Goal: Transaction & Acquisition: Purchase product/service

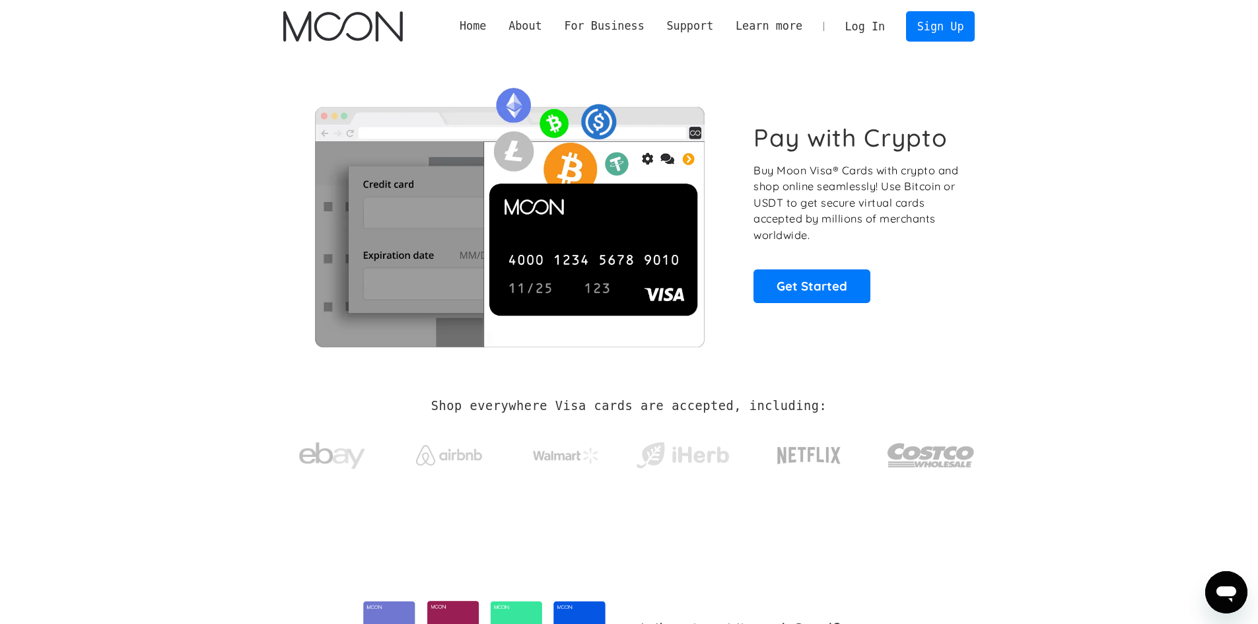
click at [880, 35] on link "Log In" at bounding box center [865, 26] width 62 height 29
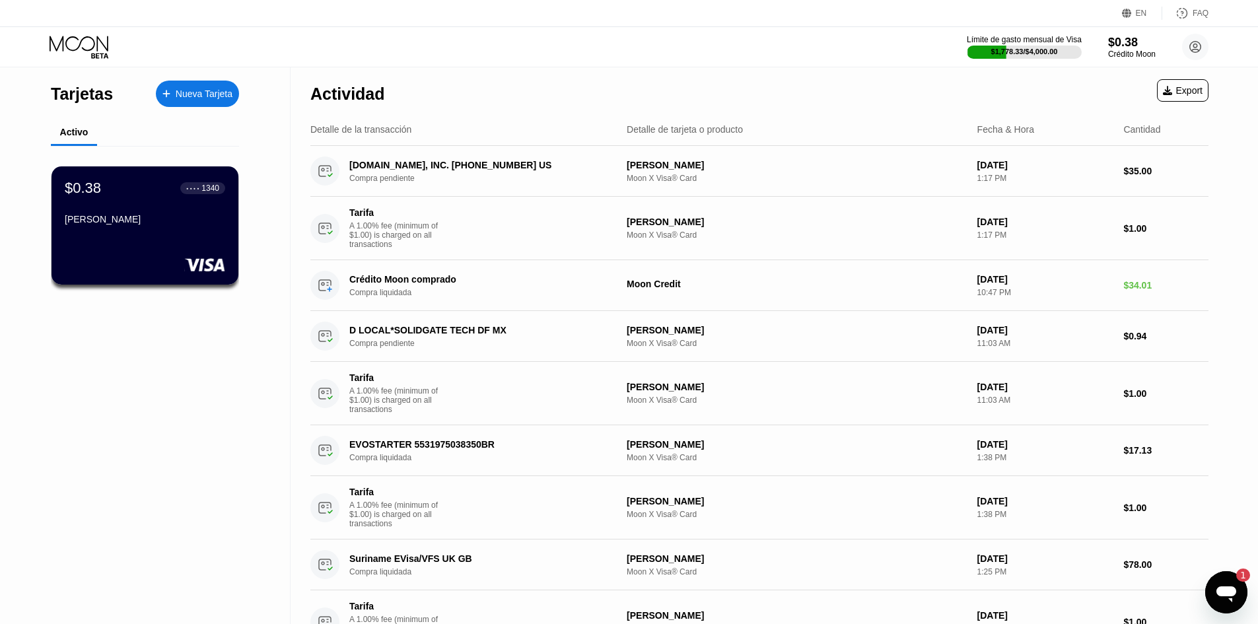
click at [1155, 55] on div "Crédito Moon" at bounding box center [1132, 54] width 48 height 9
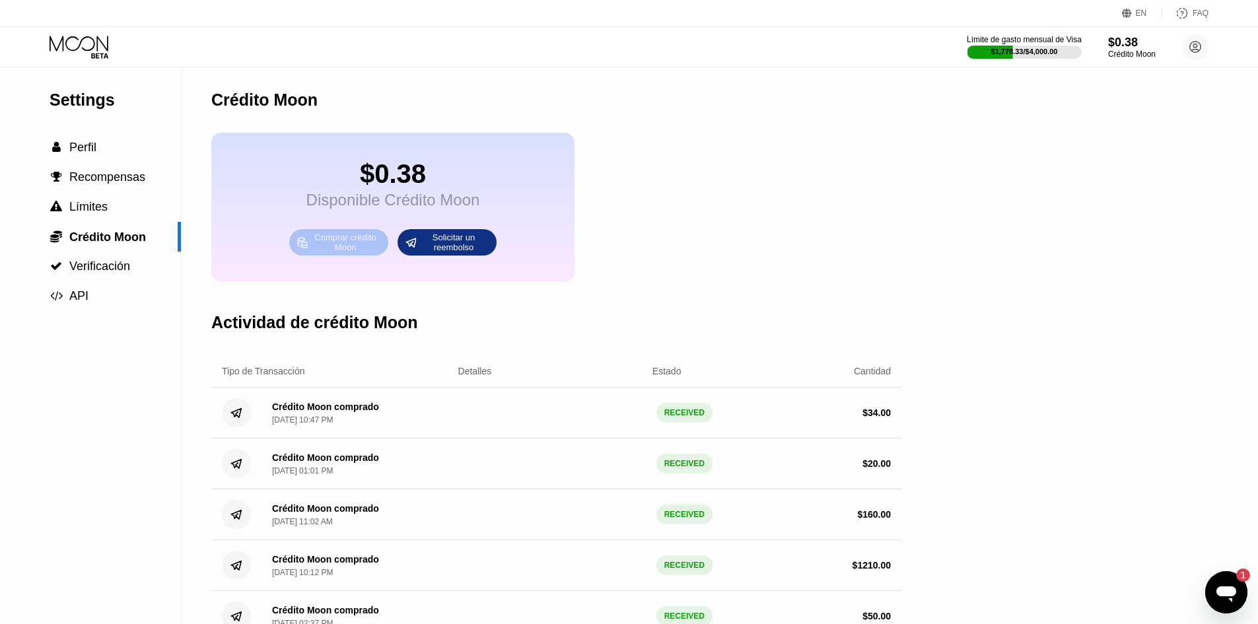
click at [384, 252] on div "Comprar crédito Moon" at bounding box center [338, 242] width 99 height 26
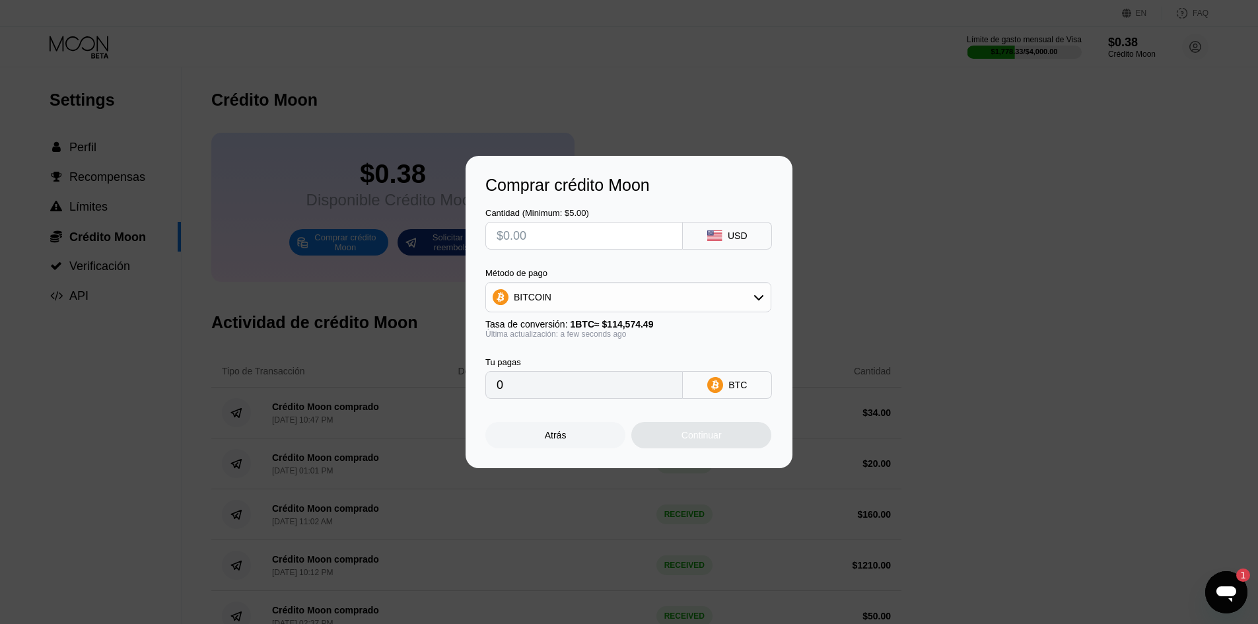
click at [668, 301] on div "BITCOIN" at bounding box center [628, 297] width 285 height 26
click at [609, 353] on div "USDT on TRON" at bounding box center [628, 362] width 278 height 26
type input "0.00"
click at [583, 242] on input "text" at bounding box center [584, 236] width 175 height 26
type input "$2"
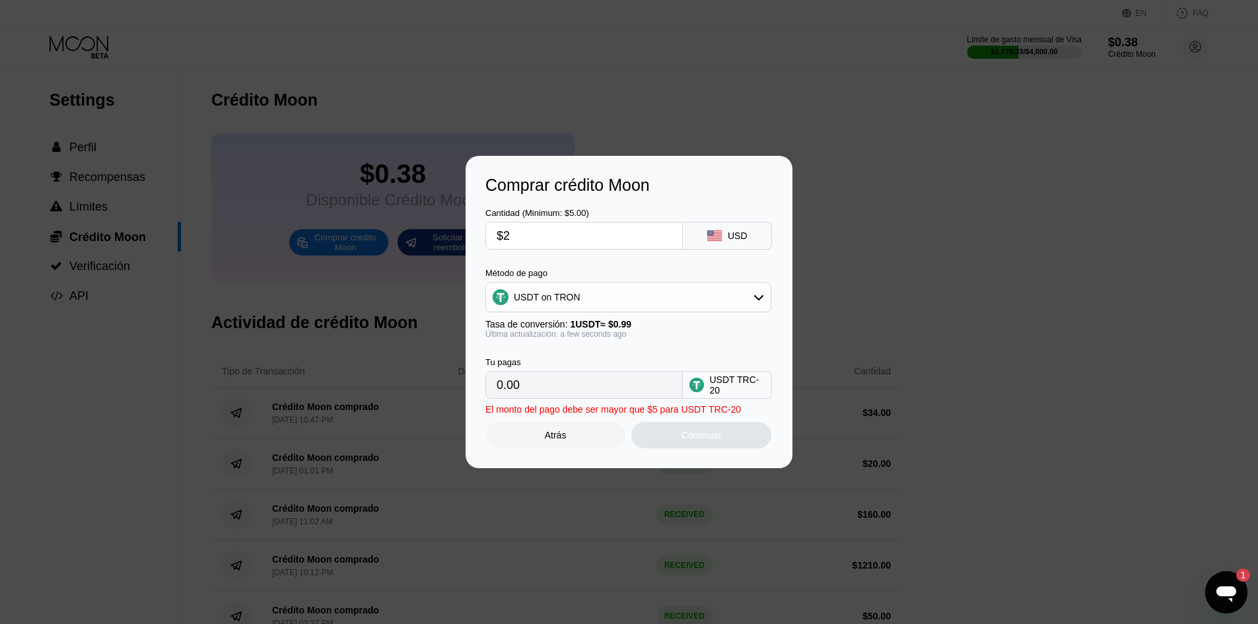
type input "2.02"
type input "$200"
type input "202.02"
